Goal: Transaction & Acquisition: Purchase product/service

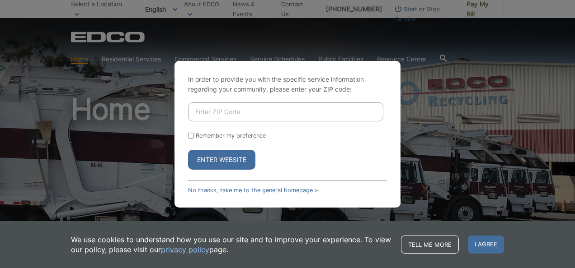
click at [234, 103] on input "Enter ZIP Code" at bounding box center [285, 112] width 195 height 19
type input "92121"
click at [215, 160] on button "Enter Website" at bounding box center [221, 160] width 67 height 20
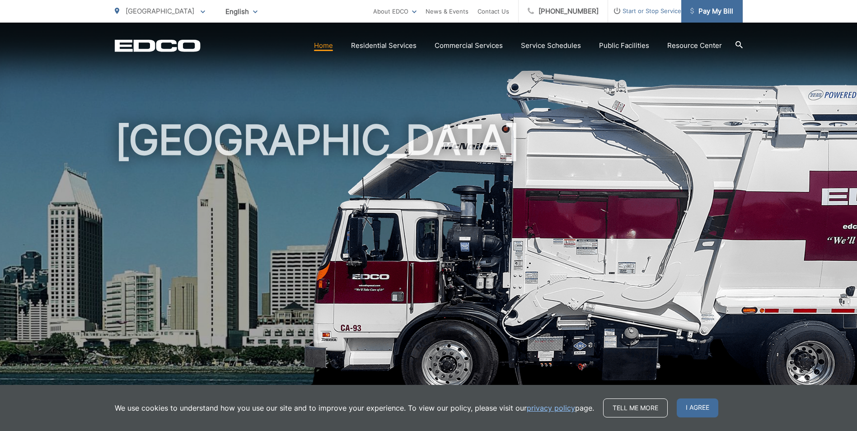
click at [568, 14] on span "Pay My Bill" at bounding box center [712, 11] width 43 height 11
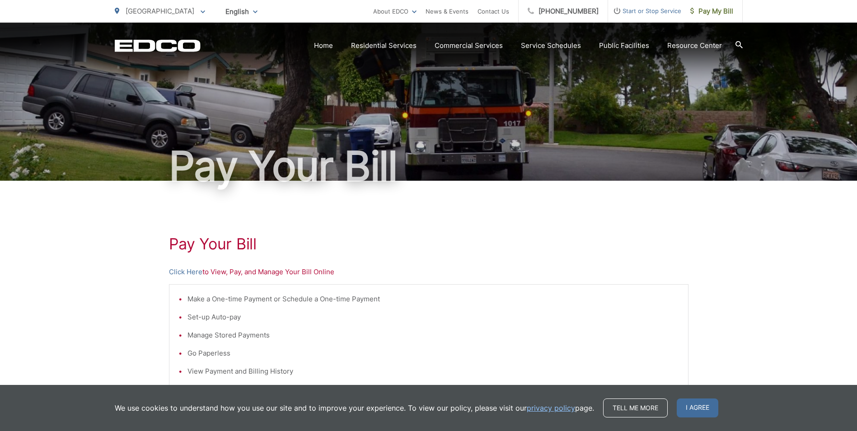
click at [258, 278] on div "Pay Your Bill Click Here to View, Pay, and Manage Your Bill Online Make a One-t…" at bounding box center [429, 384] width 520 height 406
click at [207, 269] on p "Click Here to View, Pay, and Manage Your Bill Online" at bounding box center [429, 272] width 520 height 11
click at [198, 270] on link "Click Here" at bounding box center [185, 272] width 33 height 11
